Goal: Find specific page/section: Find specific page/section

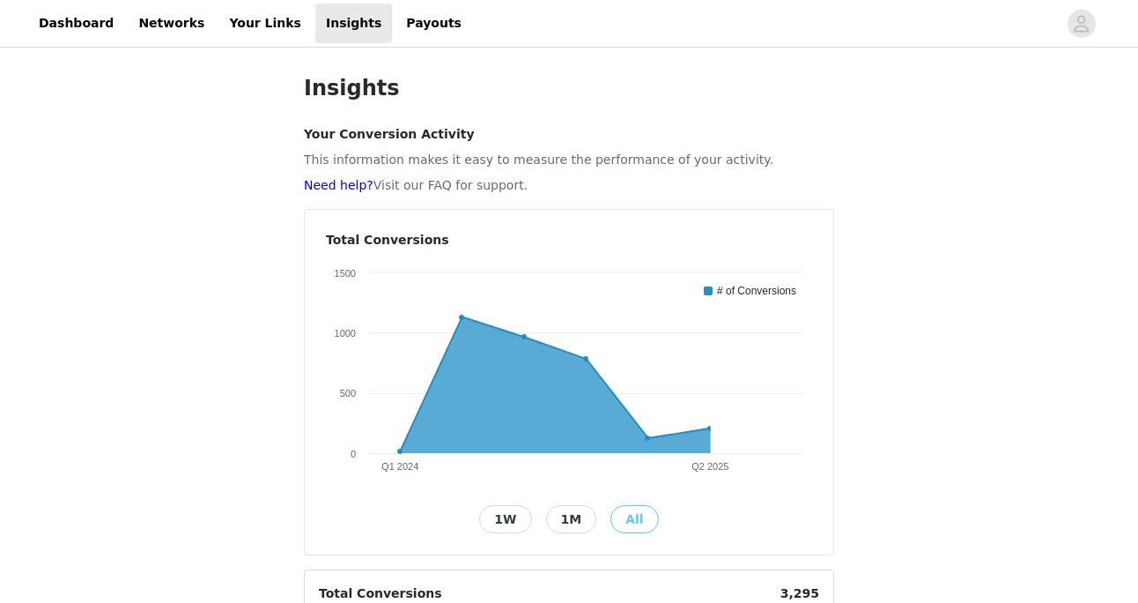
scroll to position [439, 0]
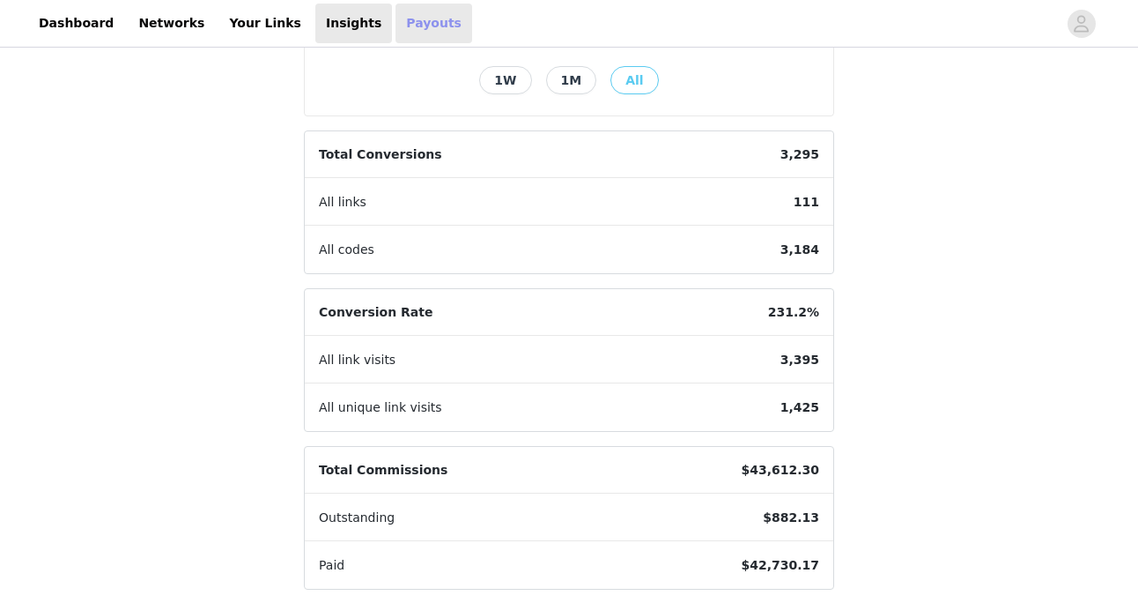
click at [396, 27] on link "Payouts" at bounding box center [434, 24] width 77 height 40
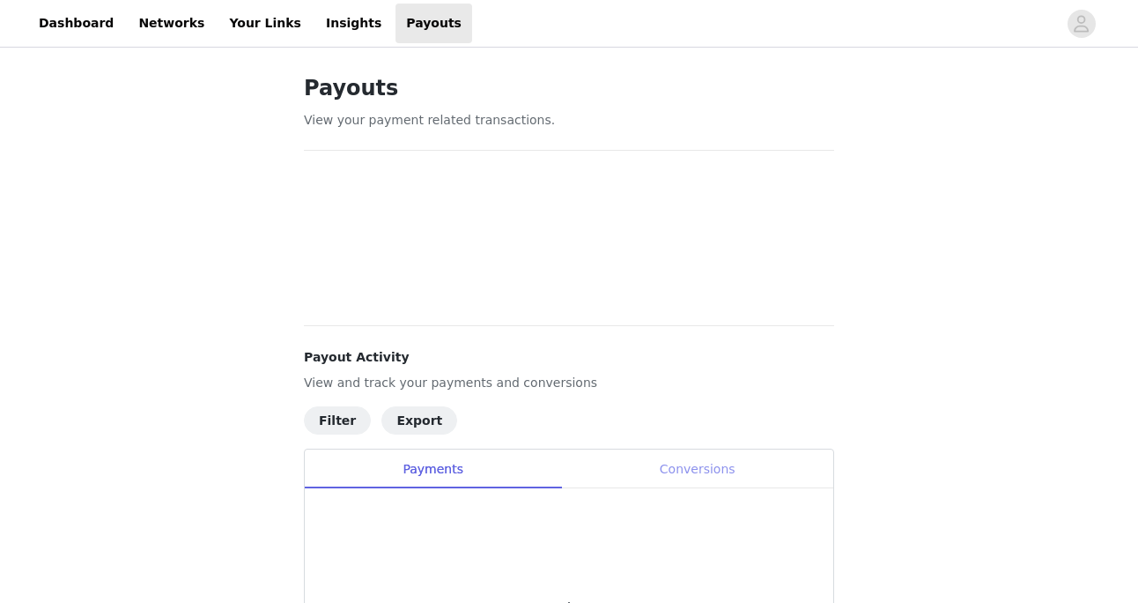
click at [715, 463] on div "Conversions" at bounding box center [697, 469] width 272 height 40
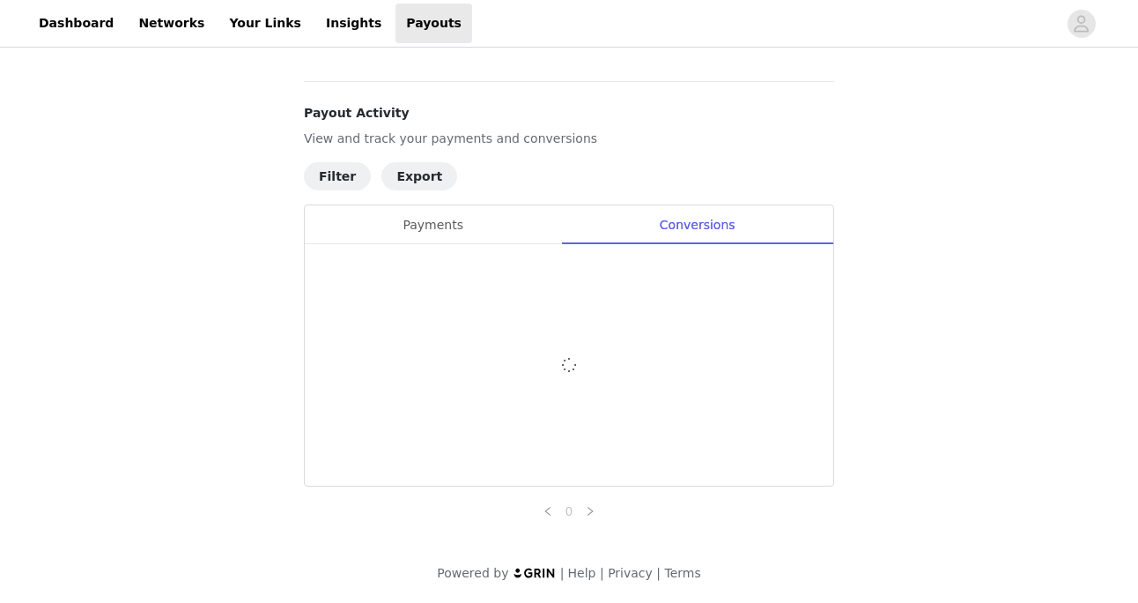
scroll to position [899, 0]
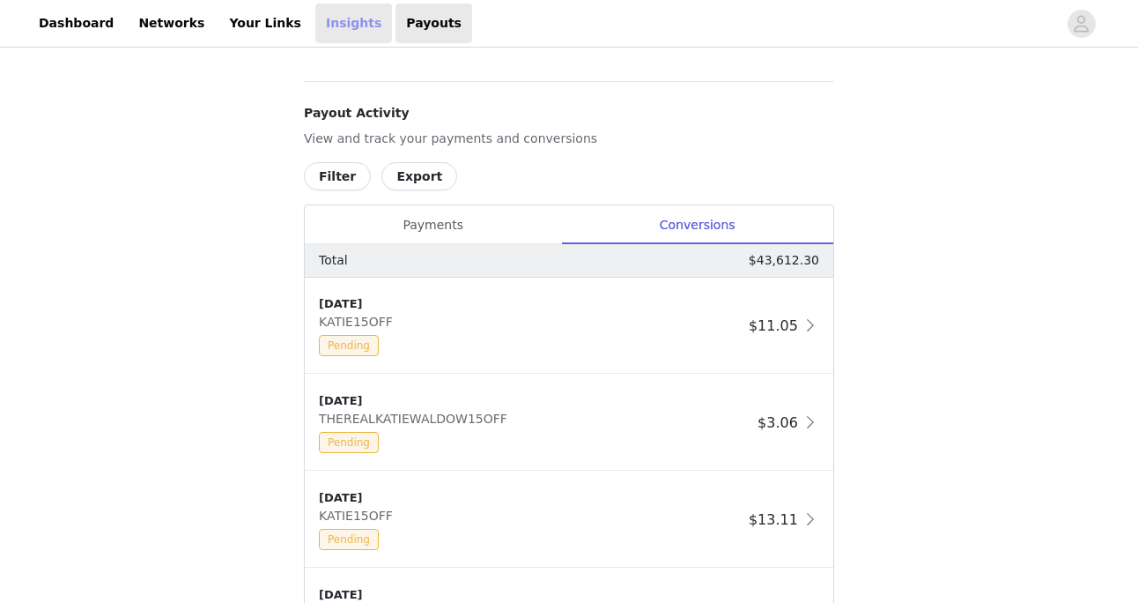
click at [316, 18] on link "Insights" at bounding box center [353, 24] width 77 height 40
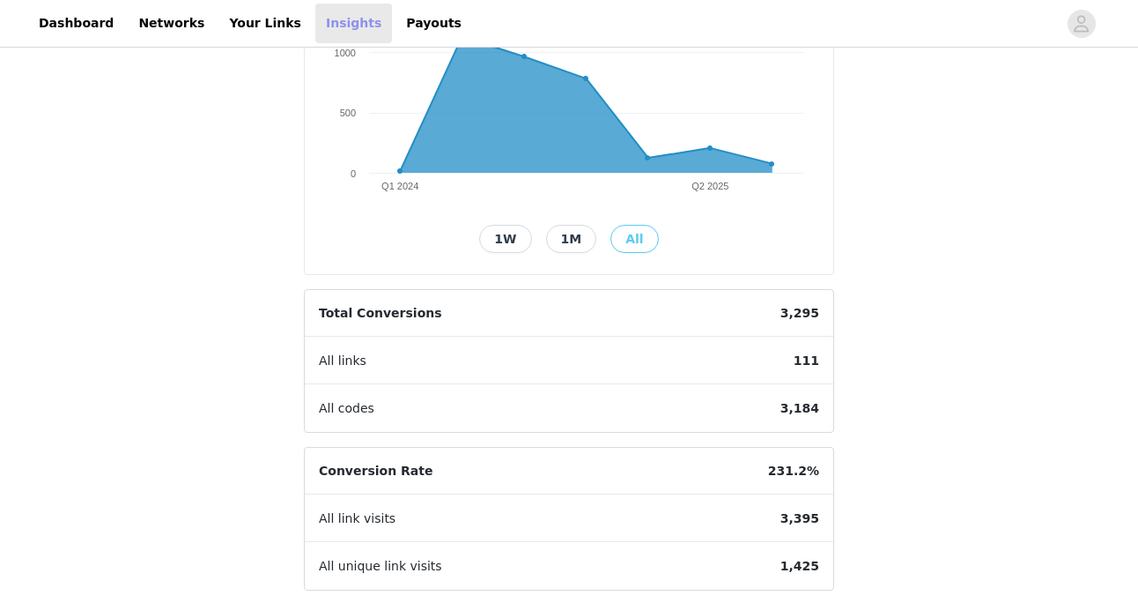
scroll to position [507, 0]
